Goal: Register for event/course

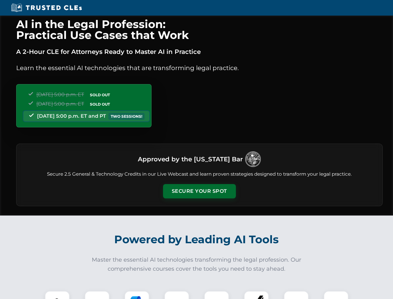
click at [199, 191] on button "Secure Your Spot" at bounding box center [199, 191] width 73 height 14
click at [57, 294] on img at bounding box center [57, 303] width 18 height 18
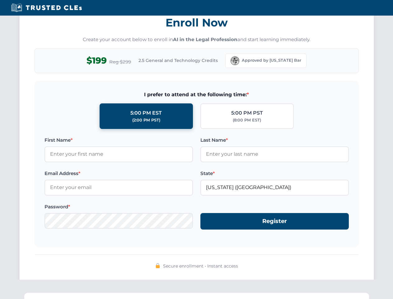
scroll to position [610, 0]
